Goal: Check status: Check status

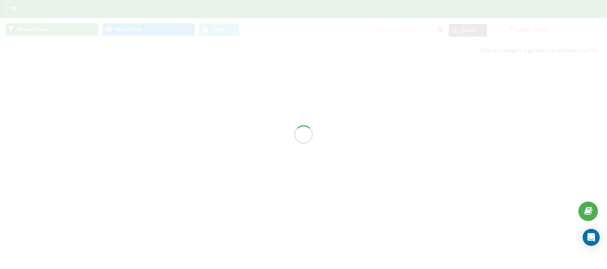
click at [0, 157] on div at bounding box center [303, 134] width 607 height 269
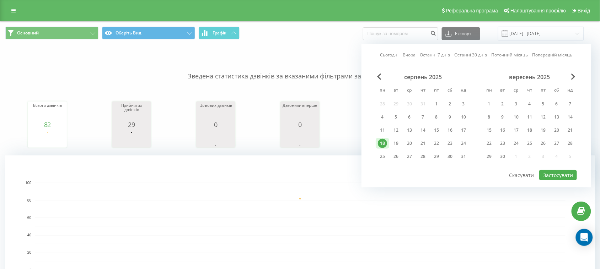
click at [388, 50] on div "Сьогодні Вчора Останні 7 днів Останні 30 днів Поточний місяць Попередній місяць…" at bounding box center [476, 116] width 230 height 144
click at [389, 59] on div "Сьогодні Вчора Останні 7 днів Останні 30 днів Поточний місяць Попередній місяць…" at bounding box center [476, 116] width 230 height 144
click at [389, 57] on link "Сьогодні" at bounding box center [389, 55] width 18 height 7
click at [557, 172] on button "Застосувати" at bounding box center [558, 175] width 38 height 10
type input "[DATE] - [DATE]"
